Goal: Task Accomplishment & Management: Manage account settings

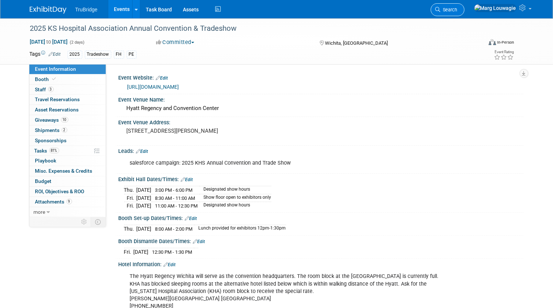
click at [457, 8] on span "Search" at bounding box center [448, 10] width 17 height 6
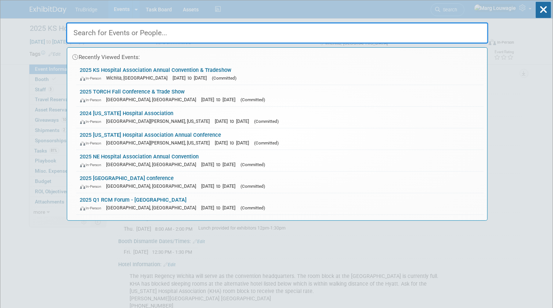
click at [451, 37] on input "text" at bounding box center [277, 32] width 422 height 21
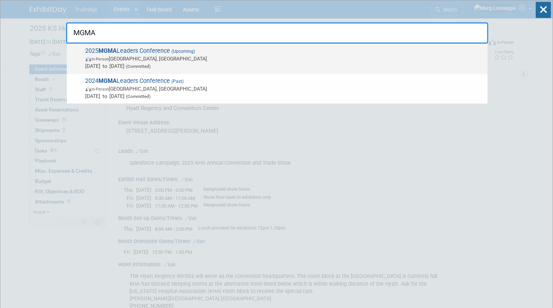
type input "MGMA"
click at [132, 52] on span "2025 MGMA Leaders Conference (Upcoming) In-Person Orlando, FL Sep 28, 2025 to O…" at bounding box center [283, 58] width 400 height 22
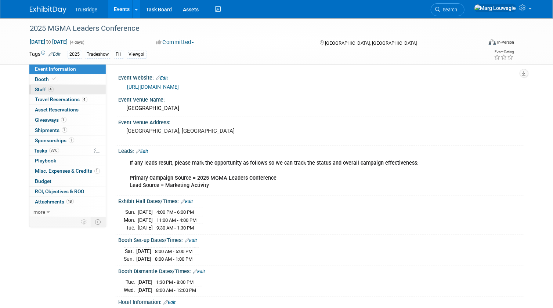
click at [77, 91] on link "4 Staff 4" at bounding box center [67, 90] width 76 height 10
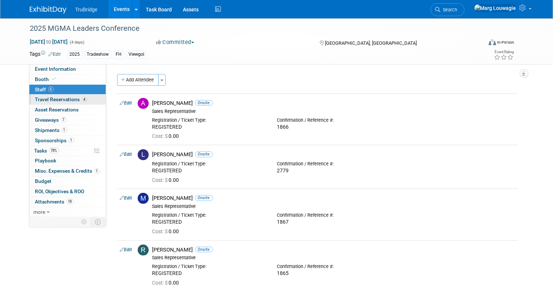
click at [87, 101] on link "4 Travel Reservations 4" at bounding box center [67, 100] width 76 height 10
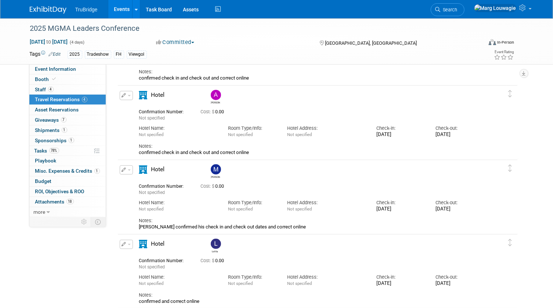
scroll to position [100, 0]
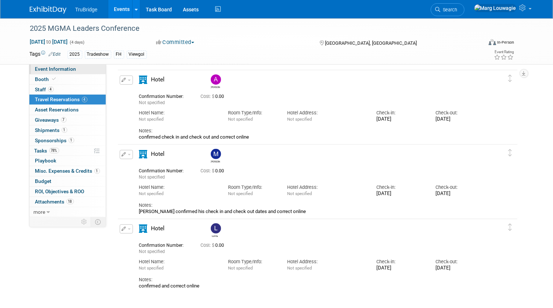
click at [73, 70] on span "Event Information" at bounding box center [55, 69] width 41 height 6
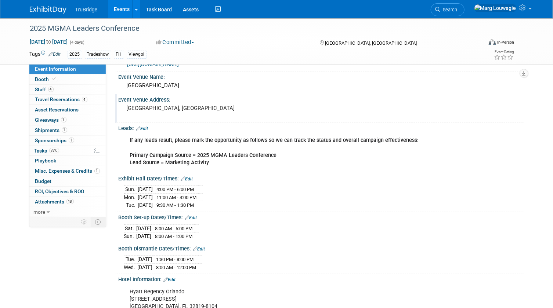
scroll to position [66, 0]
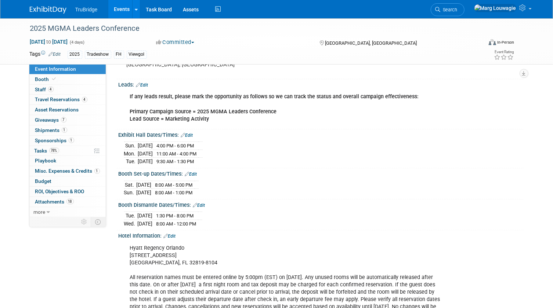
drag, startPoint x: 117, startPoint y: 132, endPoint x: 234, endPoint y: 219, distance: 145.8
drag, startPoint x: 234, startPoint y: 219, endPoint x: 178, endPoint y: 148, distance: 90.1
copy div "Exhibit Hall Dates/Times: Edit Sun. Sep 28, 2025 4:00 PM - 6:00 PM Mon. Sep 29,…"
click at [343, 193] on div "Sat. Sep 27, 2025 8:00 AM - 5:00 PM Sun. Sep 28, 2025 8:00 AM - 1:00 PM" at bounding box center [321, 188] width 394 height 18
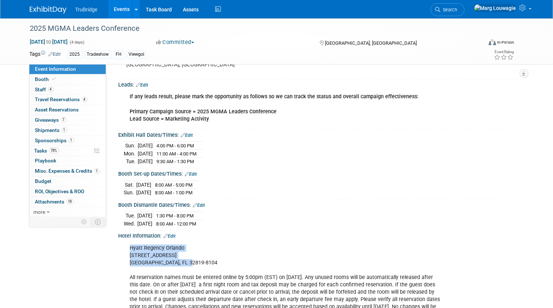
drag, startPoint x: 128, startPoint y: 243, endPoint x: 187, endPoint y: 258, distance: 60.3
click at [187, 258] on div "Hyatt Regency Orlando 9801 International Drive Orlando, FL 32819-8104 All reser…" at bounding box center [285, 281] width 320 height 81
drag, startPoint x: 187, startPoint y: 258, endPoint x: 167, endPoint y: 254, distance: 19.9
copy div "Hyatt Regency Orlando 9801 International Drive Orlando, FL 32819-8104"
click at [55, 100] on span "Travel Reservations 4" at bounding box center [61, 99] width 52 height 6
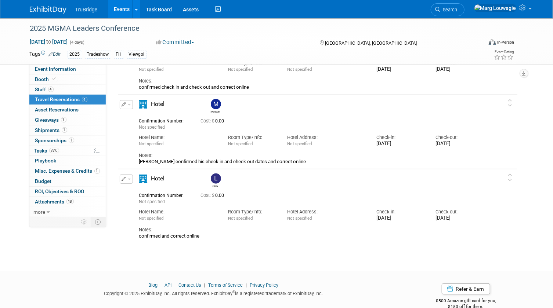
scroll to position [164, 0]
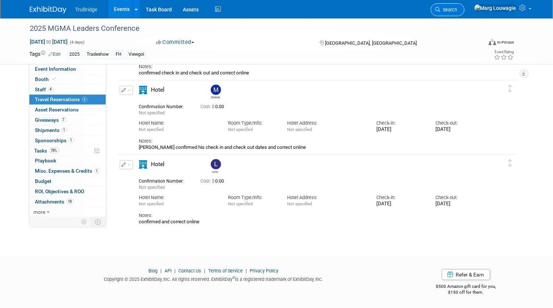
click at [464, 6] on link "Search" at bounding box center [447, 9] width 34 height 13
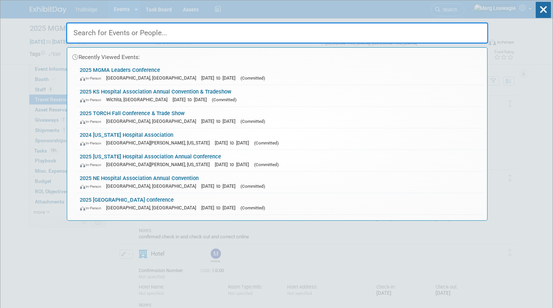
click at [442, 33] on input "text" at bounding box center [277, 32] width 422 height 21
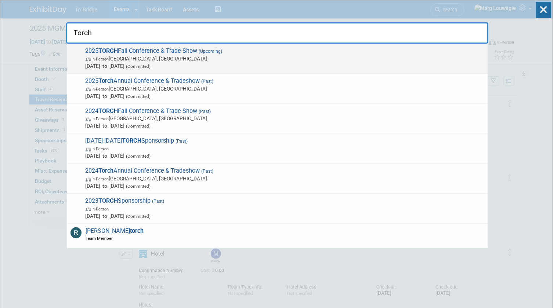
type input "Torch"
click at [168, 54] on span "2025 TORCH Fall Conference & Trade Show (Upcoming) In-Person Austin, TX Sep 8, …" at bounding box center [283, 58] width 400 height 22
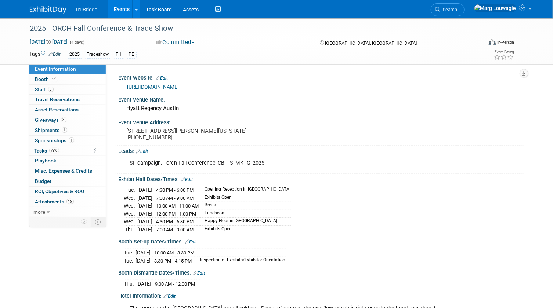
click at [179, 88] on link "https://www.torchnet.org/upcoming-events.html" at bounding box center [153, 87] width 52 height 6
click at [457, 7] on span "Search" at bounding box center [448, 10] width 17 height 6
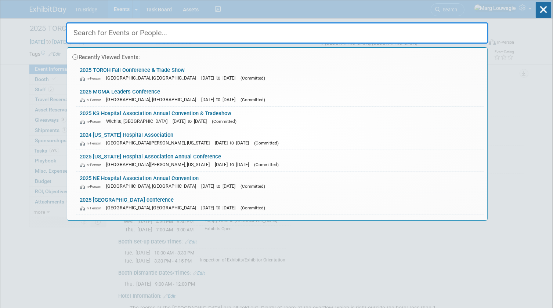
click at [462, 29] on input "text" at bounding box center [277, 32] width 422 height 21
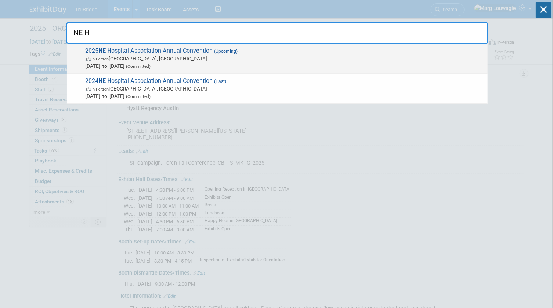
type input "NE H"
click at [228, 62] on span "Oct 22, 2025 to Oct 24, 2025 (Committed)" at bounding box center [284, 65] width 398 height 7
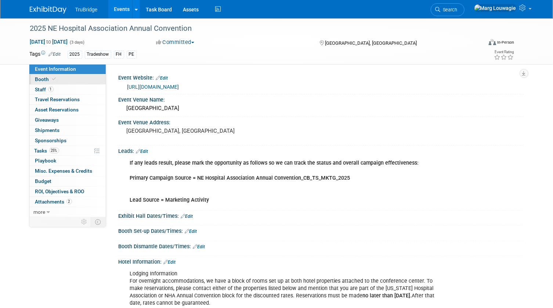
click at [82, 80] on link "Booth" at bounding box center [67, 79] width 76 height 10
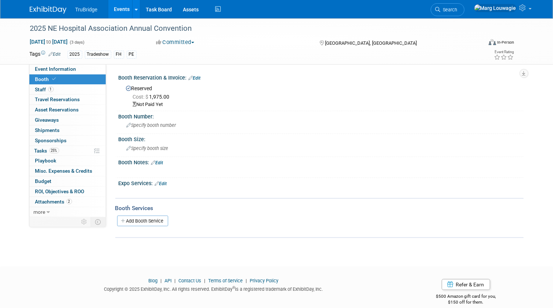
click at [201, 76] on link "Edit" at bounding box center [195, 78] width 12 height 5
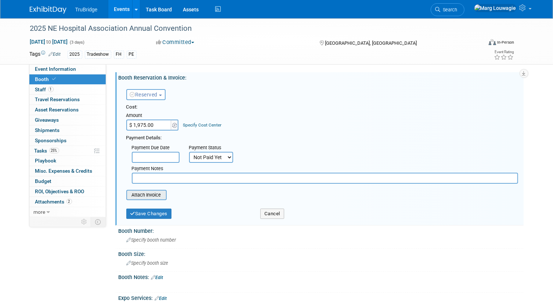
click at [155, 196] on input "file" at bounding box center [122, 195] width 87 height 9
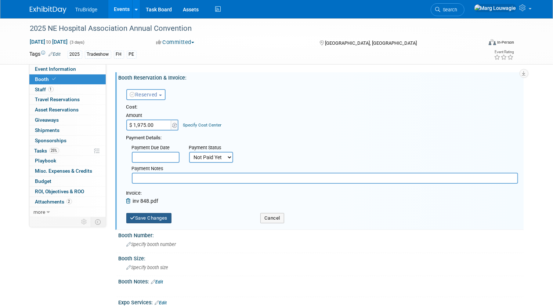
click at [155, 217] on button "Save Changes" at bounding box center [148, 218] width 45 height 10
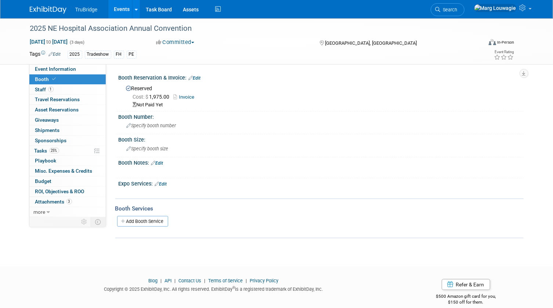
click at [196, 79] on link "Edit" at bounding box center [195, 78] width 12 height 5
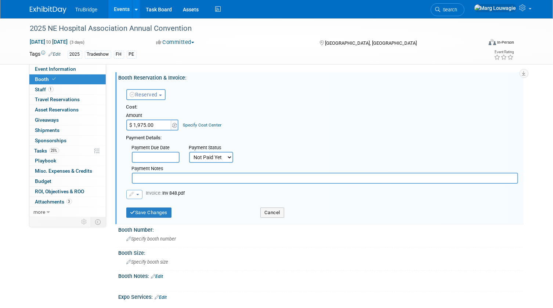
click at [167, 154] on input "text" at bounding box center [156, 157] width 48 height 11
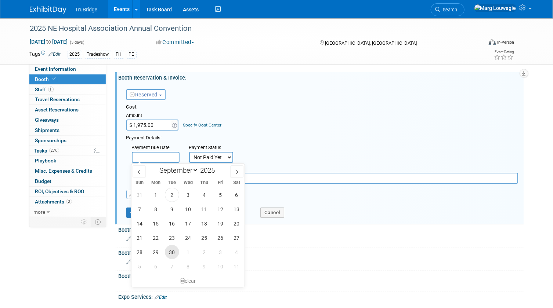
click at [173, 252] on span "30" at bounding box center [172, 252] width 14 height 14
type input "Sep 30, 2025"
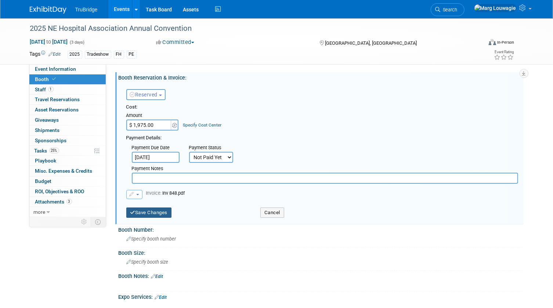
click at [143, 211] on button "Save Changes" at bounding box center [148, 213] width 45 height 10
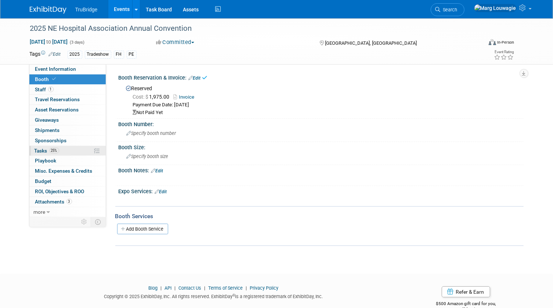
click at [39, 148] on span "Tasks 25%" at bounding box center [46, 151] width 25 height 6
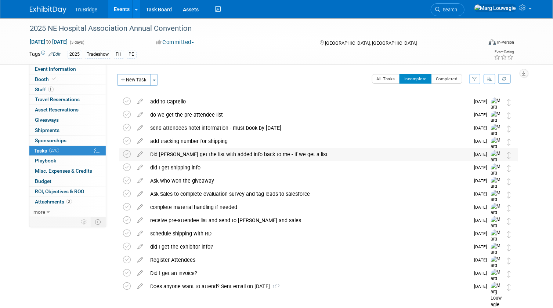
scroll to position [30, 0]
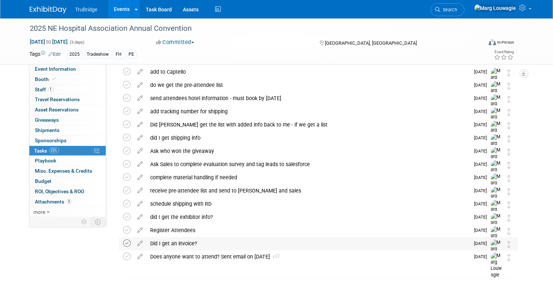
click at [127, 242] on icon at bounding box center [127, 244] width 8 height 8
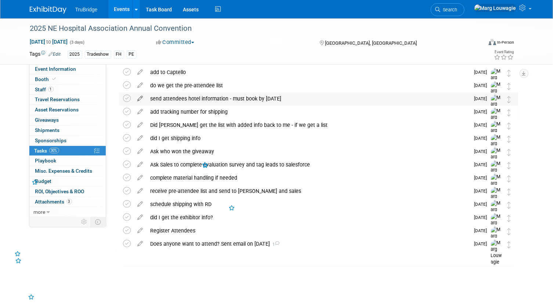
scroll to position [0, 0]
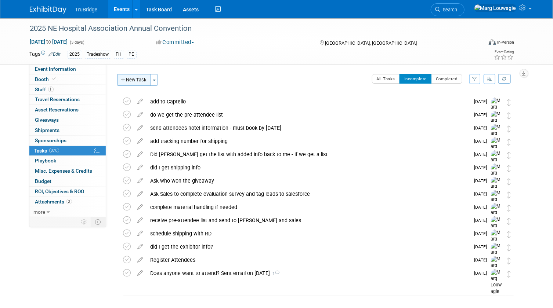
click at [142, 77] on button "New Task" at bounding box center [134, 80] width 34 height 12
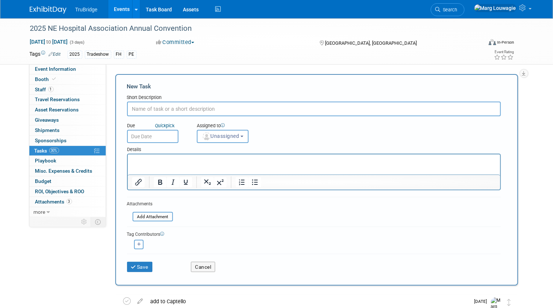
click at [146, 103] on input "text" at bounding box center [314, 109] width 374 height 15
type input "invoice needs to be paid by Sept 30"
click at [217, 138] on span "Unassigned" at bounding box center [220, 136] width 37 height 6
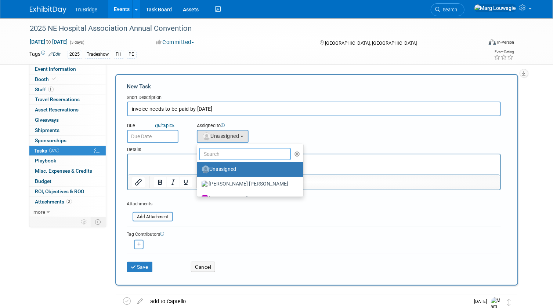
click at [227, 154] on input "text" at bounding box center [245, 154] width 92 height 12
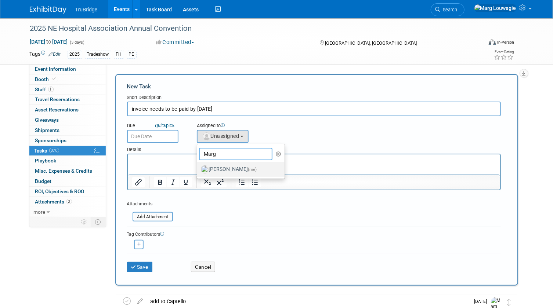
type input "Marg"
click at [233, 167] on label "Marg Louwagie (me)" at bounding box center [239, 170] width 77 height 12
click at [198, 167] on input "Marg Louwagie (me)" at bounding box center [195, 168] width 5 height 5
select select "0abee163-1570-438d-a0ea-e9129f2ffbd7"
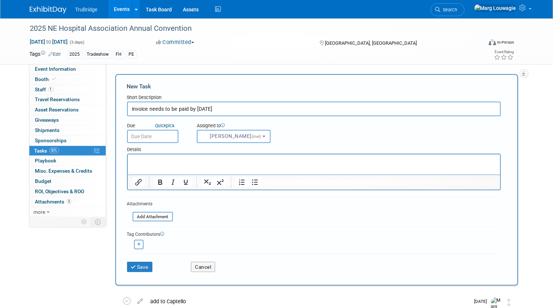
click at [170, 137] on input "text" at bounding box center [152, 136] width 51 height 13
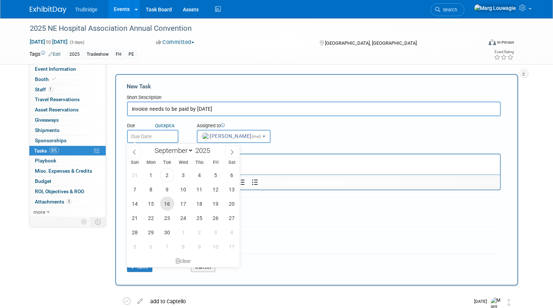
click at [165, 207] on span "16" at bounding box center [167, 204] width 14 height 14
type input "Sep 16, 2025"
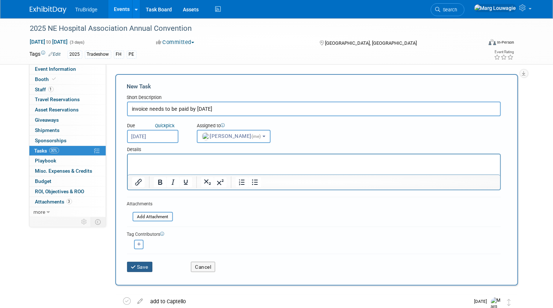
click at [144, 268] on button "Save" at bounding box center [140, 267] width 26 height 10
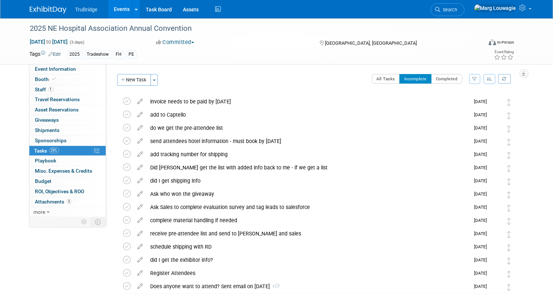
drag, startPoint x: 471, startPoint y: 8, endPoint x: 467, endPoint y: 26, distance: 18.3
click at [457, 8] on span "Search" at bounding box center [448, 10] width 17 height 6
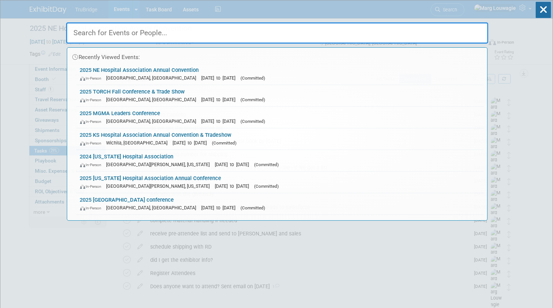
click at [467, 31] on input "text" at bounding box center [277, 32] width 422 height 21
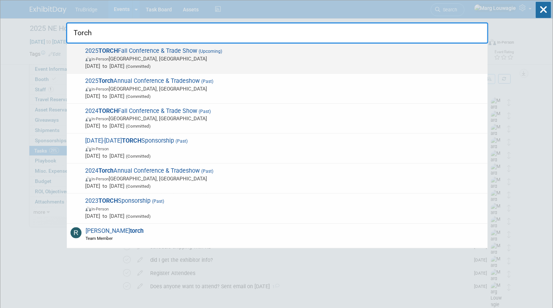
type input "Torch"
click at [230, 60] on span "In-Person Austin, TX" at bounding box center [284, 58] width 398 height 7
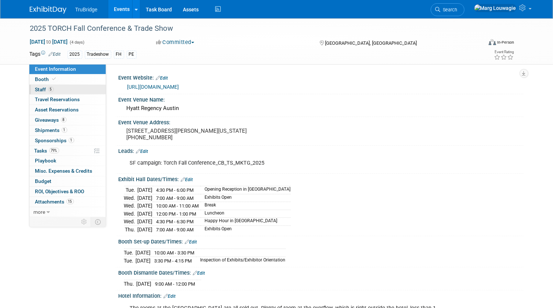
click at [70, 91] on link "5 Staff 5" at bounding box center [67, 90] width 76 height 10
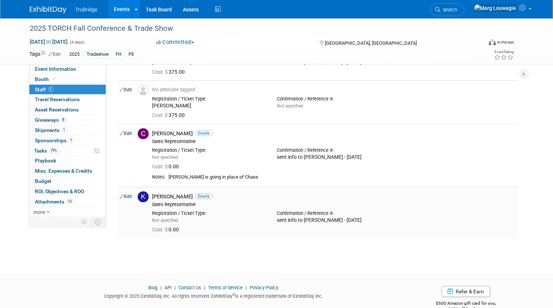
scroll to position [133, 0]
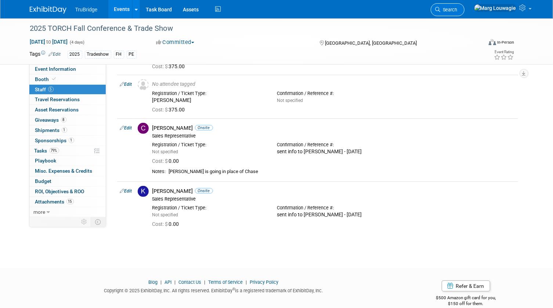
click at [464, 7] on link "Search" at bounding box center [447, 9] width 34 height 13
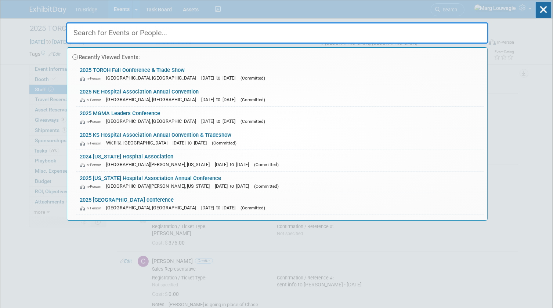
click at [470, 29] on input "text" at bounding box center [277, 32] width 422 height 21
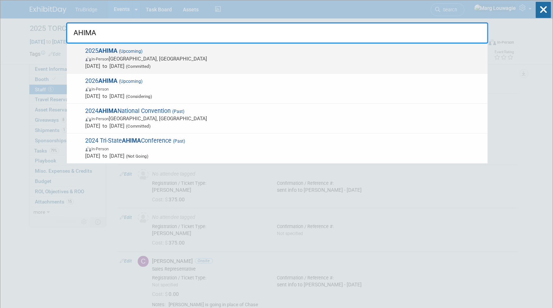
type input "AHIMA"
click at [197, 65] on span "Oct 12, 2025 to Oct 14, 2025 (Committed)" at bounding box center [284, 65] width 398 height 7
